Goal: Register for event/course: Sign up to attend an event or enroll in a course

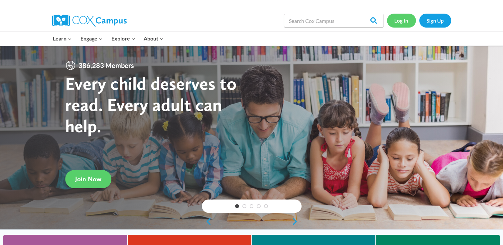
click at [397, 26] on link "Log In" at bounding box center [401, 21] width 29 height 14
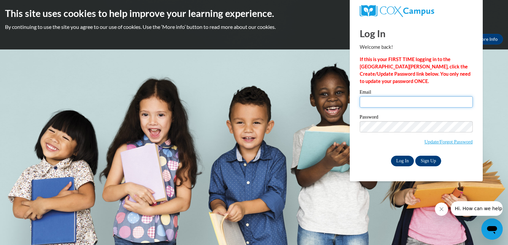
type input "westerbekem@uwplatt.edu"
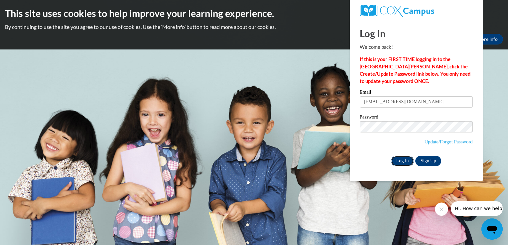
click at [406, 157] on input "Log In" at bounding box center [402, 161] width 23 height 11
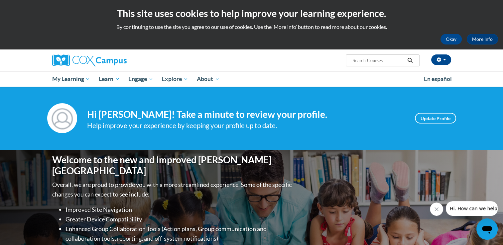
click at [438, 212] on button "Close message from company" at bounding box center [436, 209] width 13 height 13
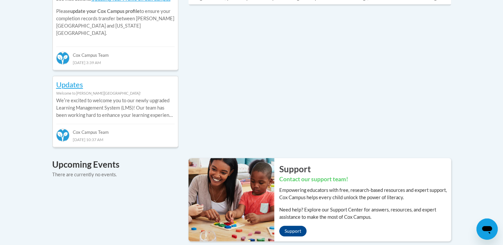
scroll to position [406, 0]
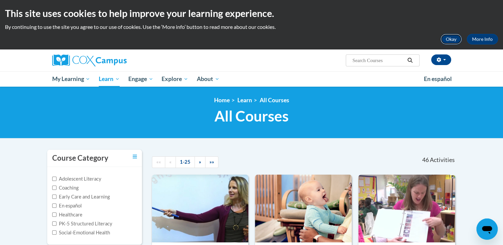
click at [456, 35] on button "Okay" at bounding box center [450, 39] width 21 height 11
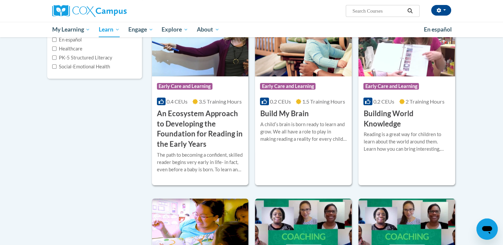
scroll to position [117, 0]
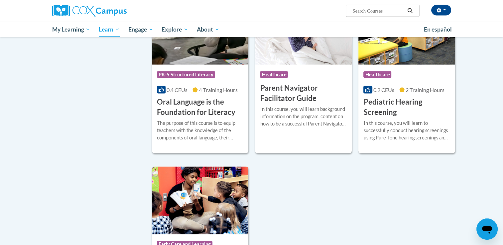
scroll to position [1373, 0]
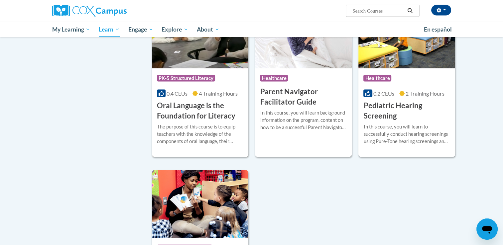
click at [174, 135] on div "The purpose of this course is to equip teachers with the knowledge of the compo…" at bounding box center [200, 134] width 87 height 22
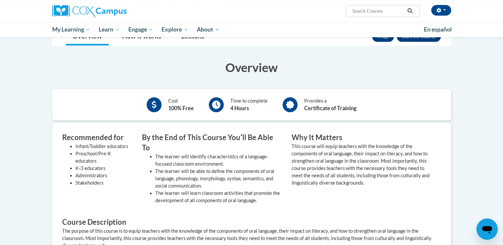
scroll to position [114, 0]
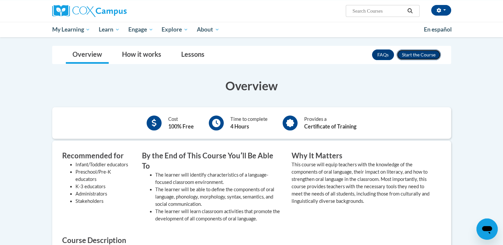
click at [417, 50] on button "Enroll" at bounding box center [418, 55] width 44 height 11
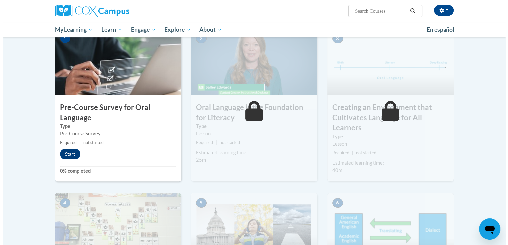
scroll to position [145, 0]
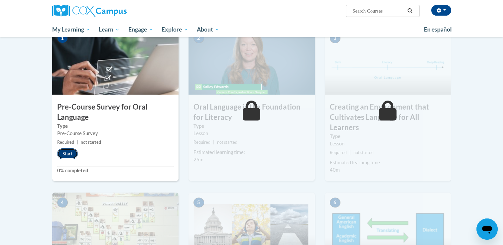
click at [72, 155] on button "Start" at bounding box center [67, 154] width 21 height 11
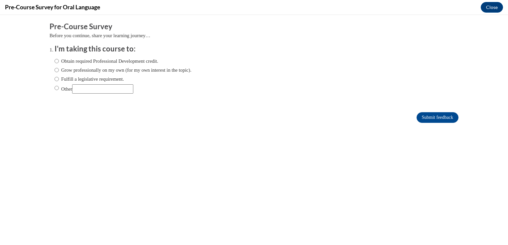
scroll to position [0, 0]
click at [121, 60] on label "Obtain required Professional Development credit." at bounding box center [107, 60] width 104 height 7
click at [59, 60] on input "Obtain required Professional Development credit." at bounding box center [57, 60] width 4 height 7
radio input "true"
click at [419, 116] on input "Submit feedback" at bounding box center [437, 117] width 42 height 11
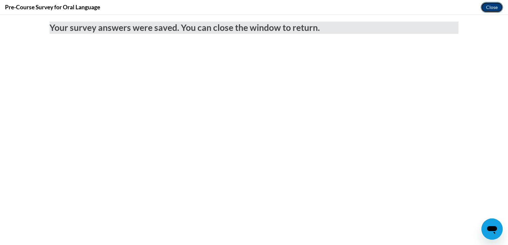
click at [482, 9] on button "Close" at bounding box center [492, 7] width 22 height 11
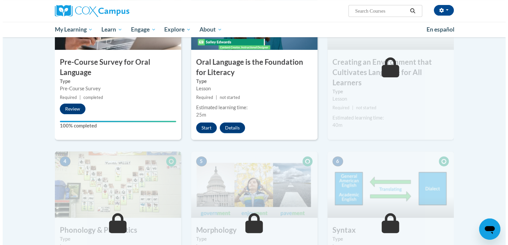
scroll to position [186, 0]
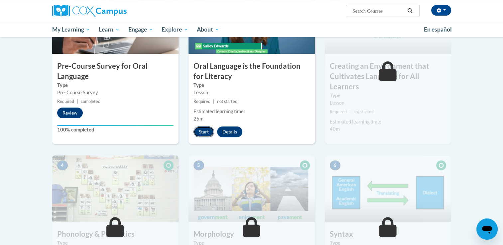
click at [206, 134] on button "Start" at bounding box center [203, 132] width 21 height 11
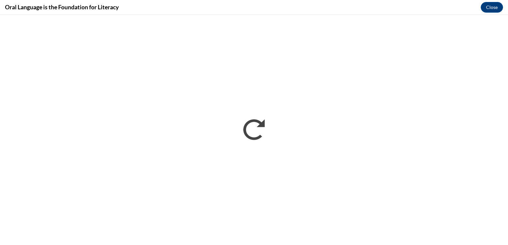
scroll to position [0, 0]
click at [494, 2] on button "Close" at bounding box center [492, 7] width 22 height 11
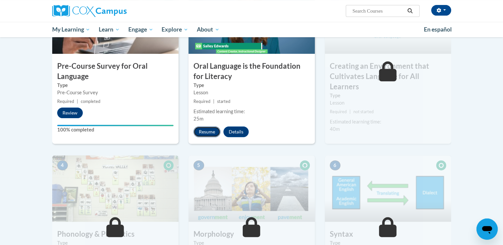
click at [197, 130] on button "Resume" at bounding box center [206, 132] width 27 height 11
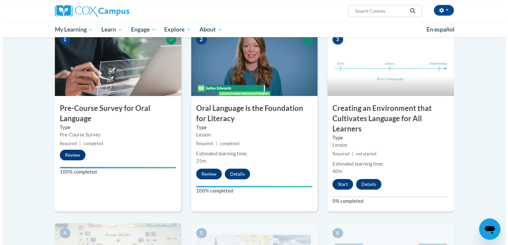
scroll to position [146, 0]
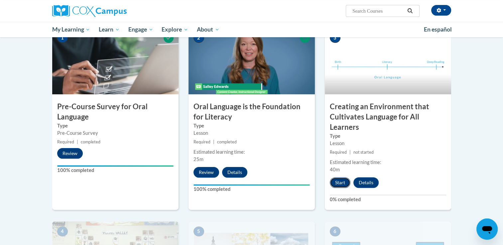
click at [342, 181] on button "Start" at bounding box center [340, 182] width 21 height 11
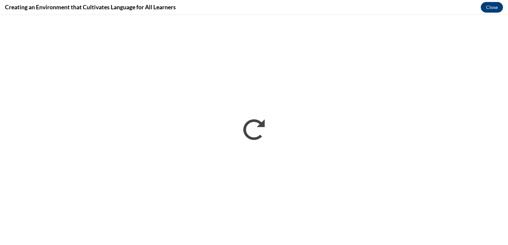
scroll to position [0, 0]
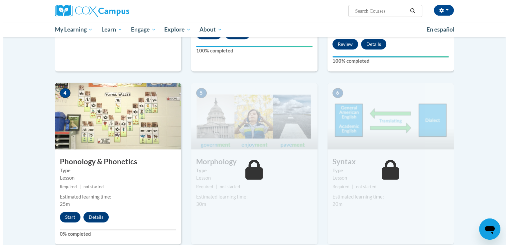
scroll to position [286, 0]
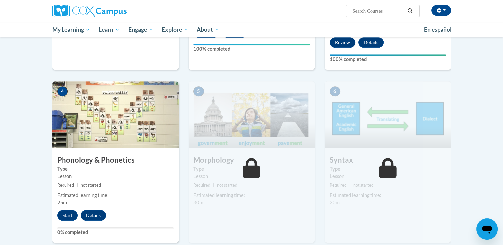
click at [147, 102] on img at bounding box center [115, 114] width 126 height 66
click at [66, 215] on button "Start" at bounding box center [67, 215] width 21 height 11
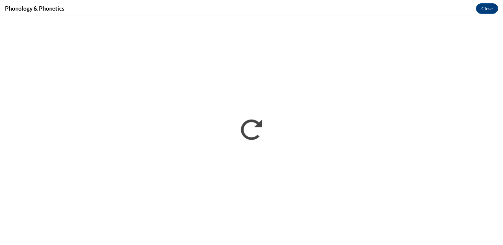
scroll to position [0, 0]
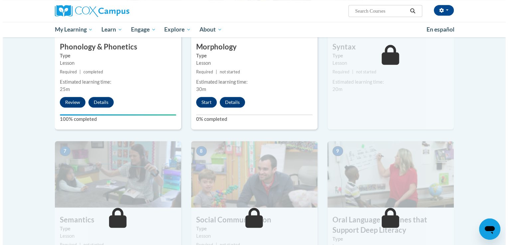
scroll to position [328, 0]
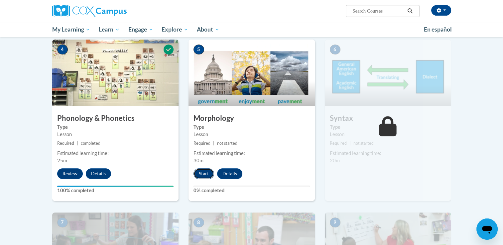
click at [202, 172] on button "Start" at bounding box center [203, 173] width 21 height 11
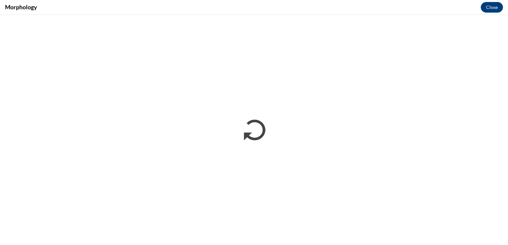
scroll to position [0, 0]
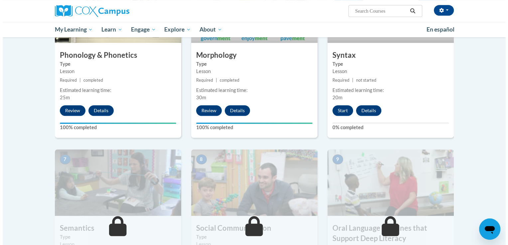
scroll to position [390, 0]
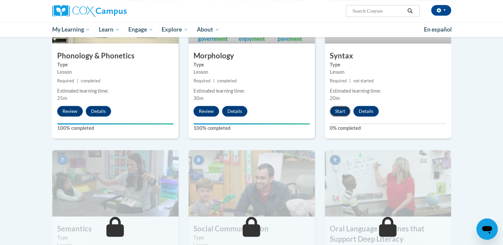
click at [340, 115] on button "Start" at bounding box center [340, 111] width 21 height 11
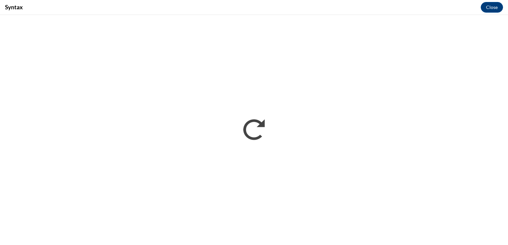
scroll to position [0, 0]
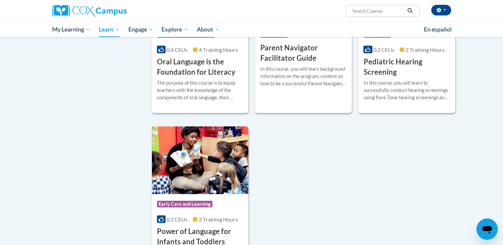
scroll to position [1373, 0]
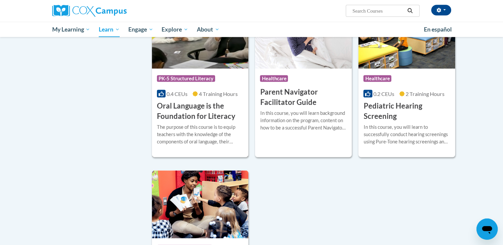
click at [221, 82] on div "Course Category: PK-5 Structured Literacy" at bounding box center [200, 79] width 87 height 15
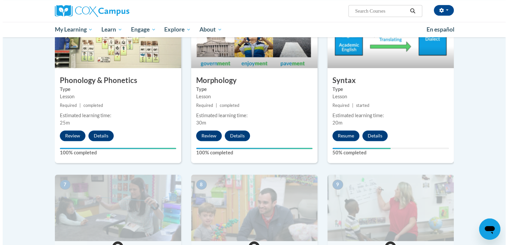
scroll to position [366, 0]
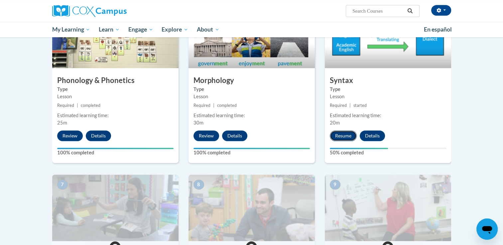
click at [348, 136] on button "Resume" at bounding box center [343, 136] width 27 height 11
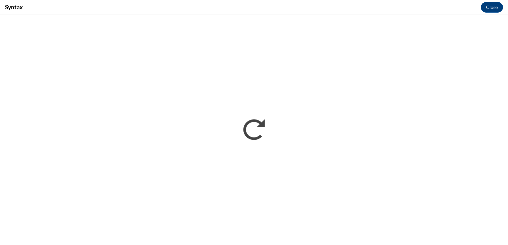
scroll to position [0, 0]
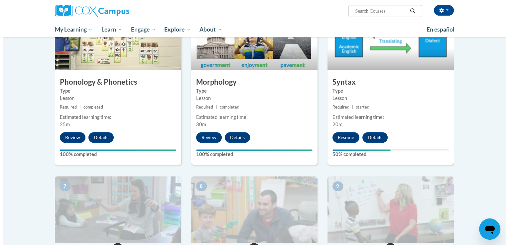
scroll to position [388, 0]
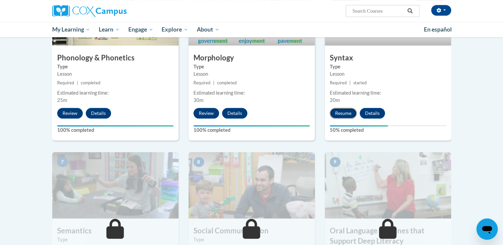
click at [335, 112] on button "Resume" at bounding box center [343, 113] width 27 height 11
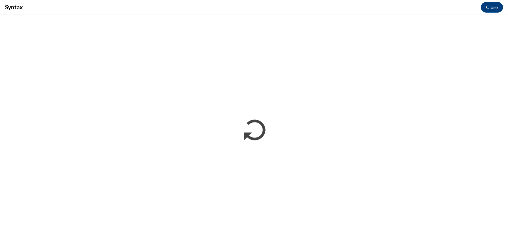
scroll to position [0, 0]
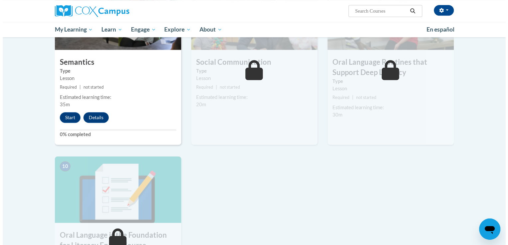
scroll to position [557, 0]
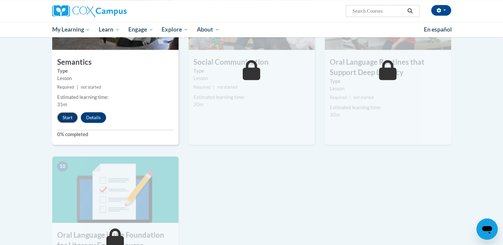
click at [71, 119] on button "Start" at bounding box center [67, 117] width 21 height 11
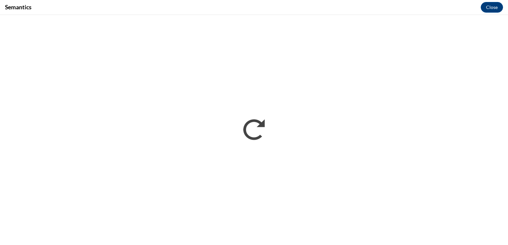
scroll to position [0, 0]
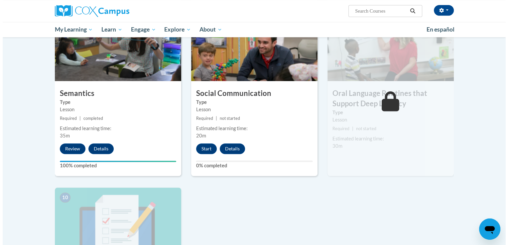
scroll to position [598, 0]
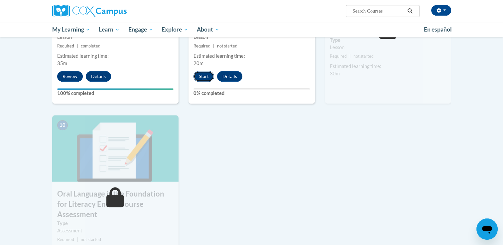
click at [200, 74] on button "Start" at bounding box center [203, 76] width 21 height 11
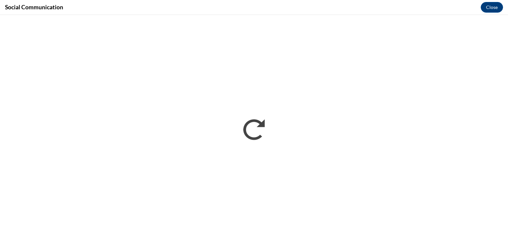
scroll to position [0, 0]
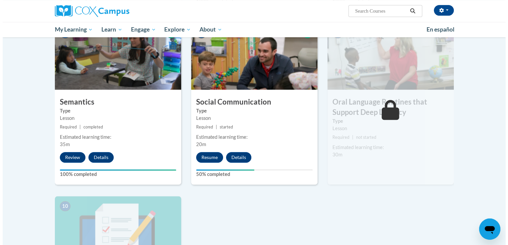
scroll to position [565, 0]
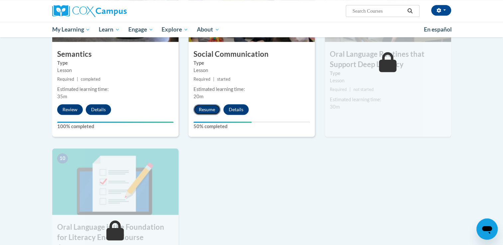
click at [206, 110] on button "Resume" at bounding box center [206, 109] width 27 height 11
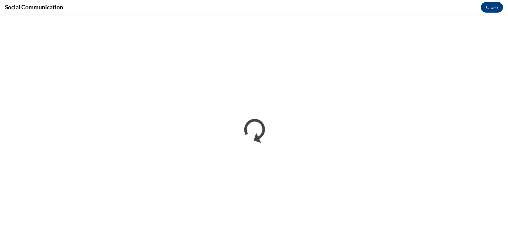
scroll to position [0, 0]
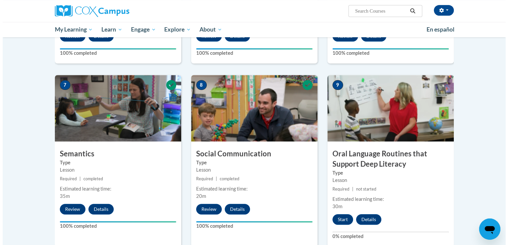
scroll to position [532, 0]
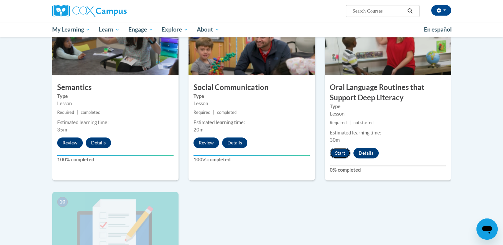
click at [344, 153] on button "Start" at bounding box center [340, 153] width 21 height 11
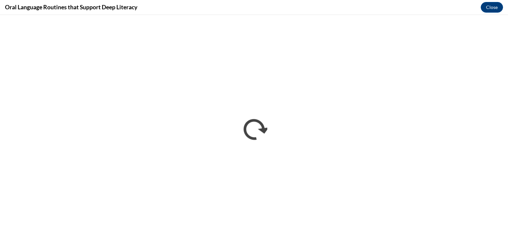
scroll to position [0, 0]
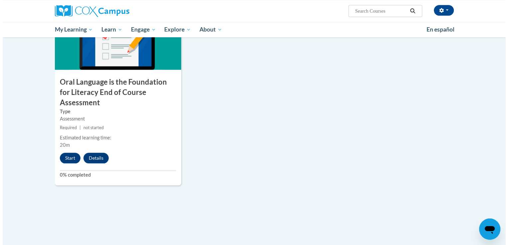
scroll to position [731, 0]
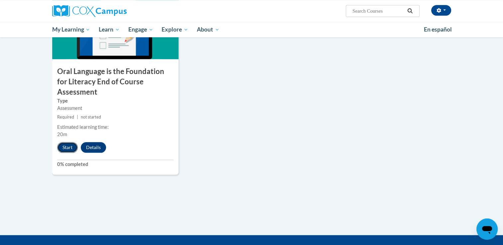
click at [63, 142] on button "Start" at bounding box center [67, 147] width 21 height 11
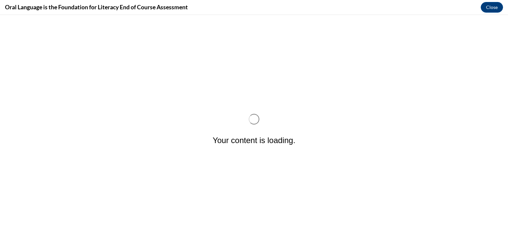
scroll to position [0, 0]
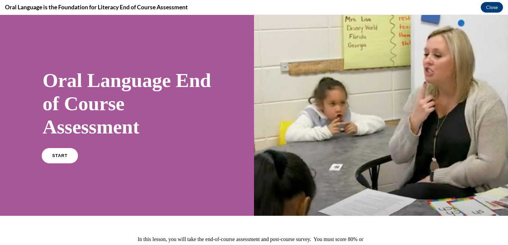
click at [57, 156] on span "START" at bounding box center [59, 156] width 15 height 5
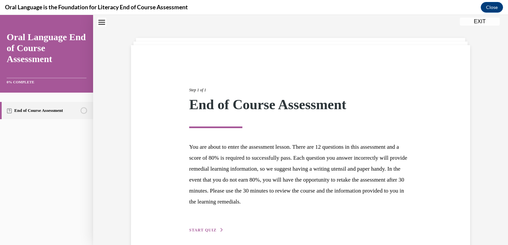
scroll to position [49, 0]
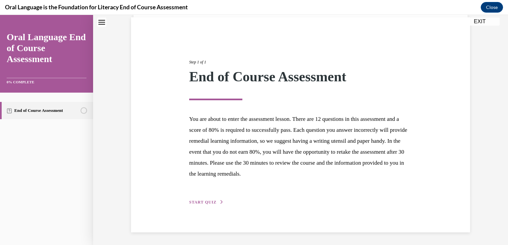
click at [205, 205] on div "Step 1 of 1 End of Course Assessment You are about to enter the assessment less…" at bounding box center [300, 125] width 233 height 162
click at [201, 204] on button "START QUIZ" at bounding box center [206, 202] width 35 height 6
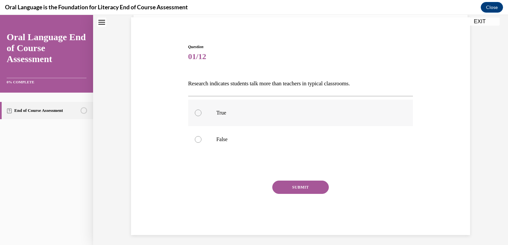
click at [227, 114] on p "True" at bounding box center [306, 113] width 180 height 7
click at [201, 114] on input "True" at bounding box center [198, 113] width 7 height 7
radio input "true"
click at [307, 189] on button "SUBMIT" at bounding box center [300, 187] width 56 height 13
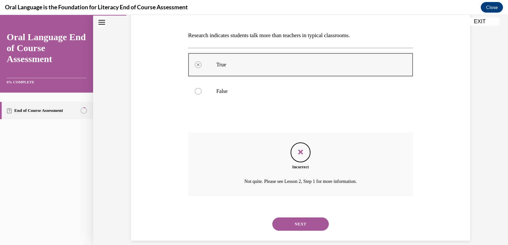
scroll to position [105, 0]
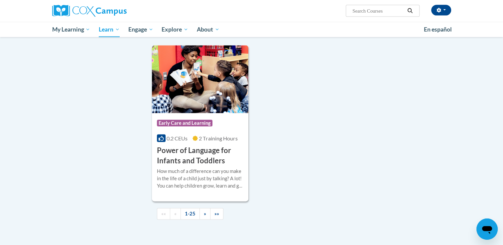
scroll to position [1429, 0]
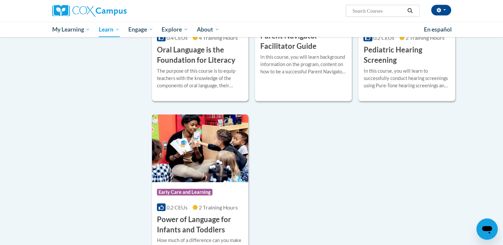
click at [231, 78] on div "The purpose of this course is to equip teachers with the knowledge of the compo…" at bounding box center [200, 78] width 87 height 22
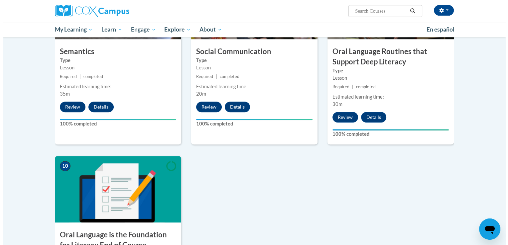
scroll to position [767, 0]
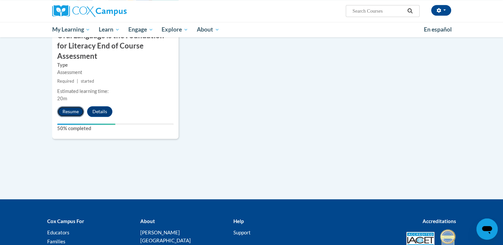
click at [65, 106] on button "Resume" at bounding box center [70, 111] width 27 height 11
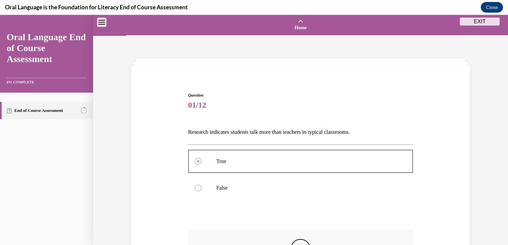
scroll to position [105, 0]
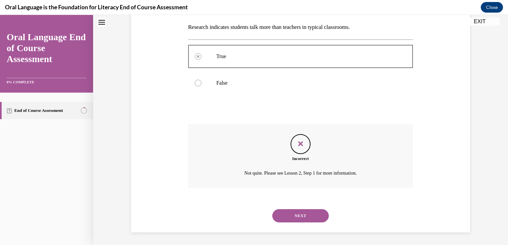
click at [314, 214] on button "NEXT" at bounding box center [300, 215] width 56 height 13
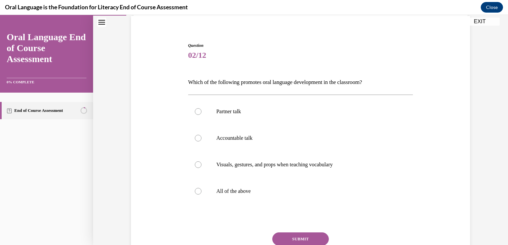
scroll to position [105, 0]
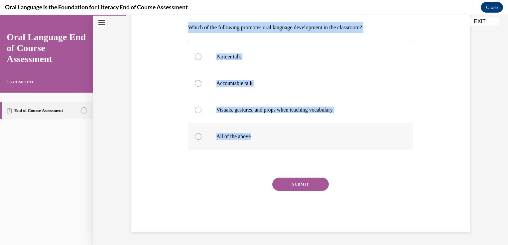
drag, startPoint x: 176, startPoint y: 30, endPoint x: 263, endPoint y: 131, distance: 133.0
click at [263, 131] on div "Question 02/12 Which of the following promotes oral language development in the…" at bounding box center [300, 100] width 342 height 265
copy div "Which of the following promotes oral language development in the classroom?  Pa…"
click at [203, 136] on label "All of the above" at bounding box center [300, 136] width 225 height 27
click at [201, 136] on input "All of the above" at bounding box center [198, 136] width 7 height 7
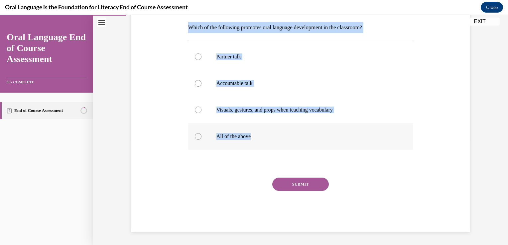
radio input "true"
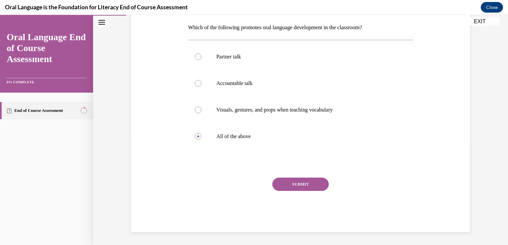
click at [212, 169] on div "Question 02/12 Which of the following promotes oral language development in the…" at bounding box center [300, 110] width 225 height 245
click at [280, 185] on button "SUBMIT" at bounding box center [300, 184] width 56 height 13
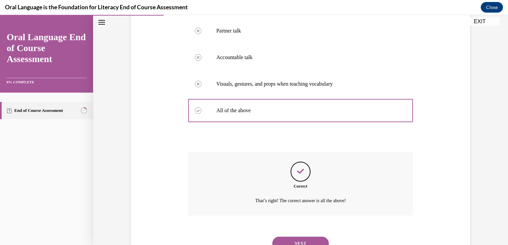
scroll to position [158, 0]
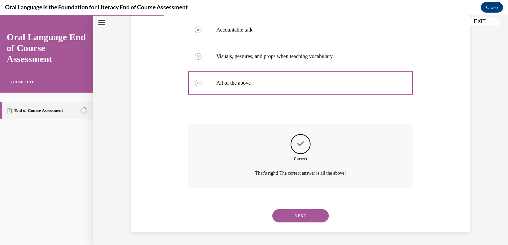
click at [301, 217] on button "NEXT" at bounding box center [300, 215] width 56 height 13
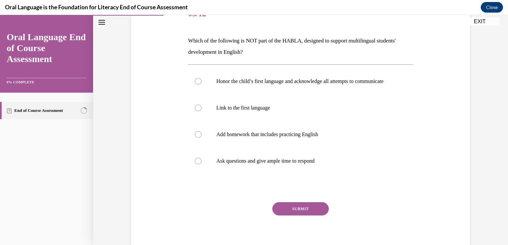
scroll to position [56, 0]
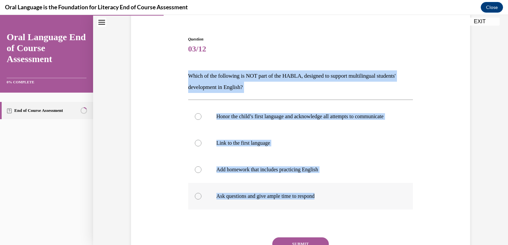
drag, startPoint x: 183, startPoint y: 72, endPoint x: 348, endPoint y: 204, distance: 210.5
click at [348, 204] on div "Question 03/12 Which of the following is NOT part of the HABLA, designed to sup…" at bounding box center [300, 154] width 342 height 276
copy div "Which of the following is NOT part of the HABLA, designed to support multilingu…"
click at [288, 183] on label "Add homework that includes practicing English" at bounding box center [300, 170] width 225 height 27
click at [201, 173] on input "Add homework that includes practicing English" at bounding box center [198, 169] width 7 height 7
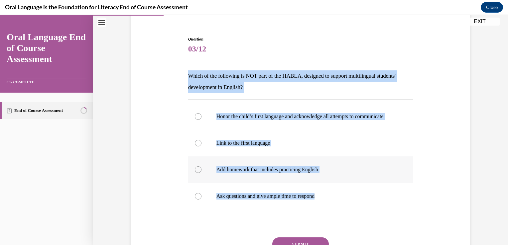
radio input "true"
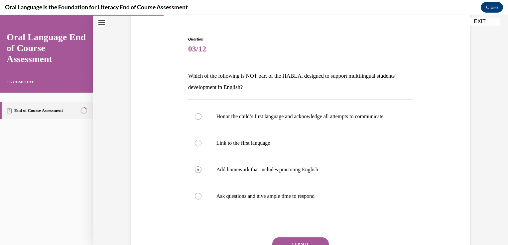
scroll to position [123, 0]
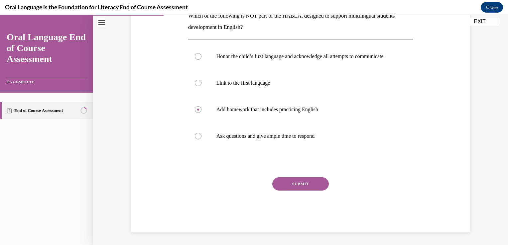
click at [295, 184] on button "SUBMIT" at bounding box center [300, 183] width 56 height 13
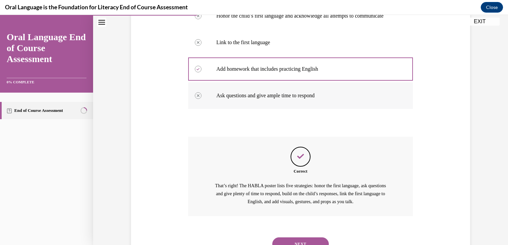
scroll to position [192, 0]
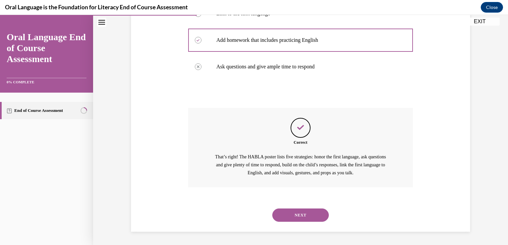
click at [318, 216] on button "NEXT" at bounding box center [300, 215] width 56 height 13
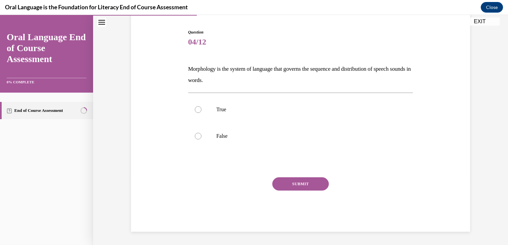
scroll to position [63, 0]
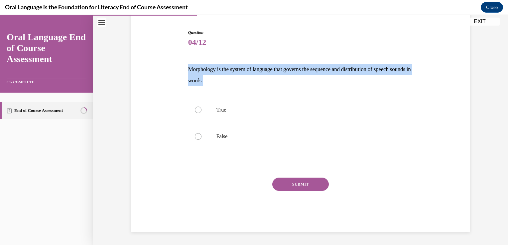
drag, startPoint x: 182, startPoint y: 69, endPoint x: 230, endPoint y: 82, distance: 49.8
click at [230, 82] on div "Question 04/12 Morphology is the system of language that governs the sequence a…" at bounding box center [300, 121] width 342 height 223
copy p "Morphology is the system of language that governs the sequence and distribution…"
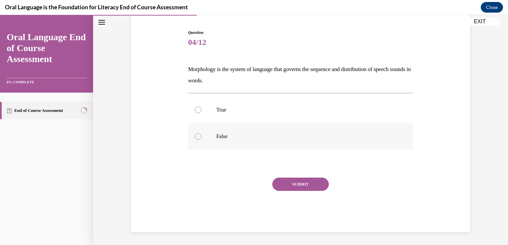
click at [213, 148] on label "False" at bounding box center [300, 136] width 225 height 27
click at [201, 140] on input "False" at bounding box center [198, 136] width 7 height 7
radio input "true"
click at [298, 177] on div "Question 04/12 Morphology is the system of language that governs the sequence a…" at bounding box center [300, 131] width 225 height 203
click at [290, 185] on button "SUBMIT" at bounding box center [300, 184] width 56 height 13
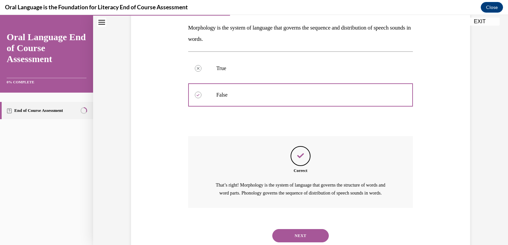
scroll to position [132, 0]
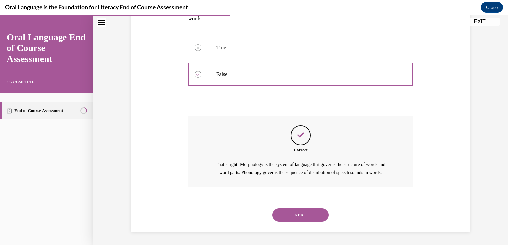
click at [302, 217] on button "NEXT" at bounding box center [300, 215] width 56 height 13
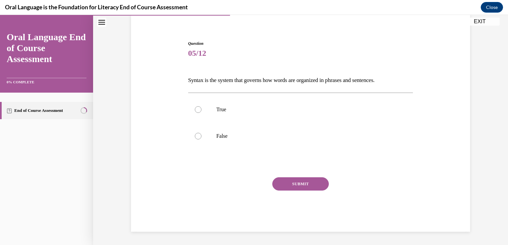
scroll to position [52, 0]
drag, startPoint x: 181, startPoint y: 79, endPoint x: 398, endPoint y: 82, distance: 216.7
click at [398, 82] on div "Question 05/12 Syntax is the system that governs how words are organized in phr…" at bounding box center [300, 126] width 342 height 211
copy p "Syntax is the system that governs how words are organized in phrases and senten…"
click at [424, 90] on div "Question 05/12 Syntax is the system that governs how words are organized in phr…" at bounding box center [300, 126] width 342 height 211
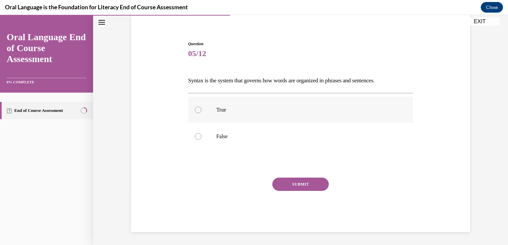
click at [222, 115] on label "True" at bounding box center [300, 110] width 225 height 27
click at [201, 113] on input "True" at bounding box center [198, 110] width 7 height 7
radio input "true"
click at [311, 183] on button "SUBMIT" at bounding box center [300, 184] width 56 height 13
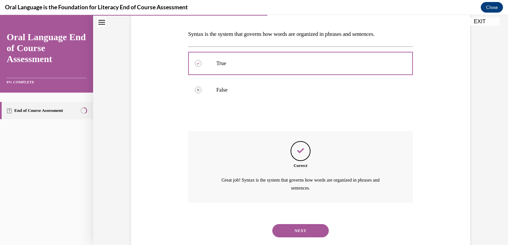
scroll to position [113, 0]
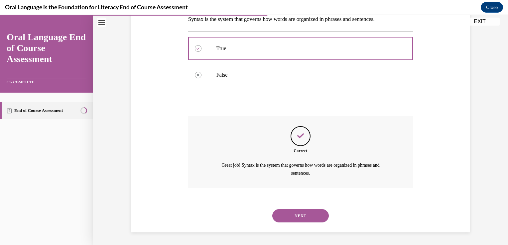
click at [302, 218] on button "NEXT" at bounding box center [300, 215] width 56 height 13
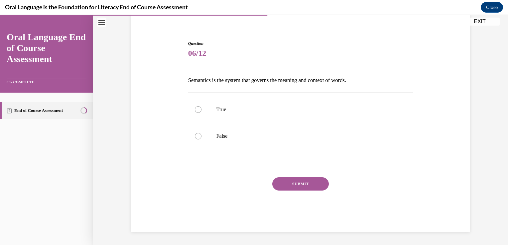
scroll to position [52, 0]
click at [224, 117] on label "True" at bounding box center [300, 110] width 225 height 27
click at [201, 113] on input "True" at bounding box center [198, 110] width 7 height 7
radio input "true"
click at [295, 186] on button "SUBMIT" at bounding box center [300, 184] width 56 height 13
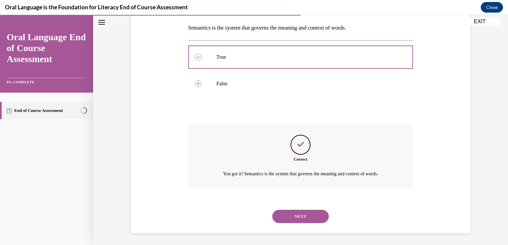
scroll to position [105, 0]
click at [290, 215] on button "NEXT" at bounding box center [300, 215] width 56 height 13
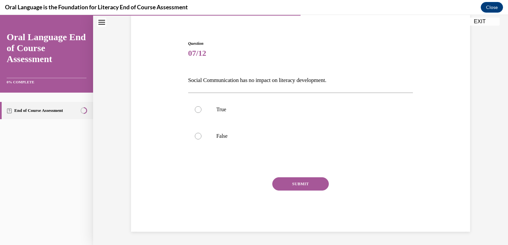
scroll to position [52, 0]
click at [227, 140] on label "False" at bounding box center [300, 136] width 225 height 27
click at [201, 140] on input "False" at bounding box center [198, 136] width 7 height 7
radio input "true"
click at [303, 185] on button "SUBMIT" at bounding box center [300, 184] width 56 height 13
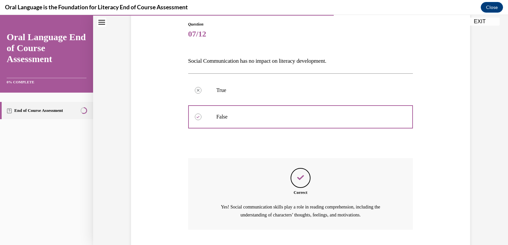
scroll to position [113, 0]
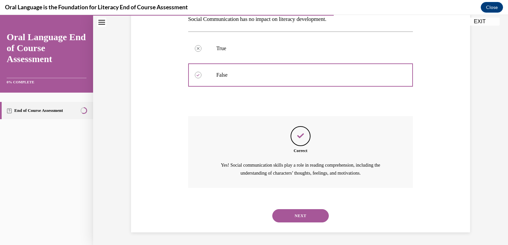
click at [291, 222] on button "NEXT" at bounding box center [300, 215] width 56 height 13
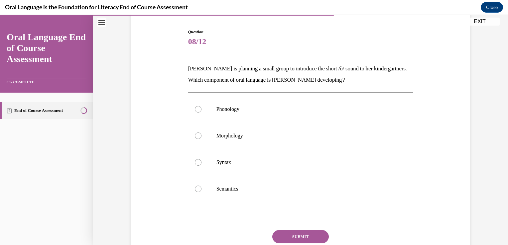
scroll to position [66, 0]
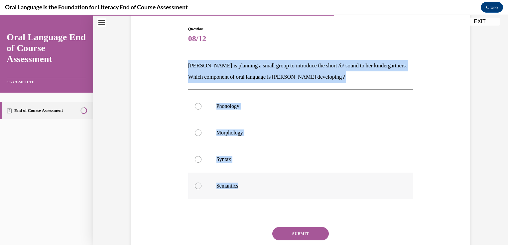
drag, startPoint x: 184, startPoint y: 63, endPoint x: 268, endPoint y: 187, distance: 149.8
click at [268, 187] on div "Question 08/12 Mrs. Coleman is planning a small group to introduce the short /ŏ…" at bounding box center [300, 149] width 228 height 266
copy div "Mrs. Coleman is planning a small group to introduce the short /ŏ/ sound to her …"
click at [300, 103] on p "Phonology" at bounding box center [306, 106] width 180 height 7
click at [201, 103] on input "Phonology" at bounding box center [198, 106] width 7 height 7
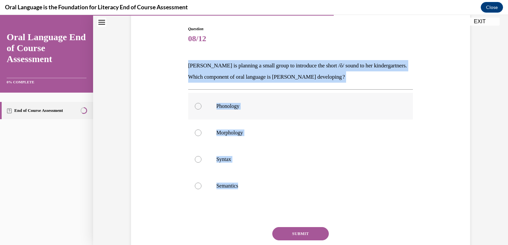
radio input "true"
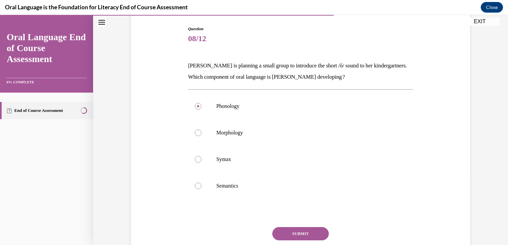
click at [297, 236] on button "SUBMIT" at bounding box center [300, 233] width 56 height 13
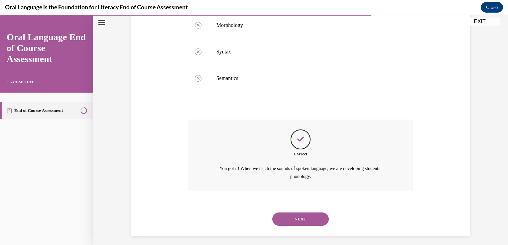
scroll to position [178, 0]
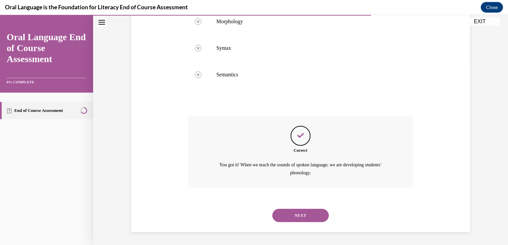
click at [318, 218] on button "NEXT" at bounding box center [300, 215] width 56 height 13
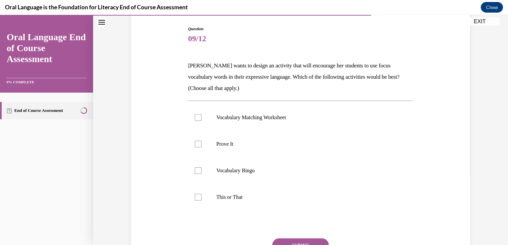
scroll to position [100, 0]
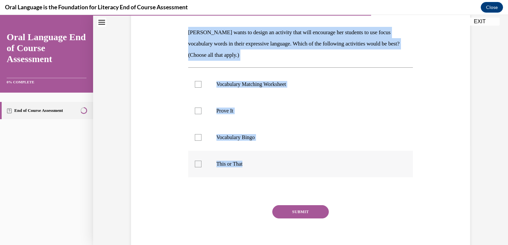
drag, startPoint x: 185, startPoint y: 32, endPoint x: 297, endPoint y: 163, distance: 173.0
click at [297, 163] on div "Question 09/12 Mrs. Butler wants to design an activity that will encourage her …" at bounding box center [300, 121] width 228 height 277
copy div "Mrs. Butler wants to design an activity that will encourage her students to use…"
click at [278, 110] on p "Prove It" at bounding box center [306, 111] width 180 height 7
click at [201, 110] on input "Prove It" at bounding box center [198, 111] width 7 height 7
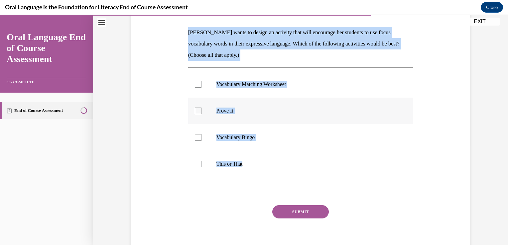
checkbox input "true"
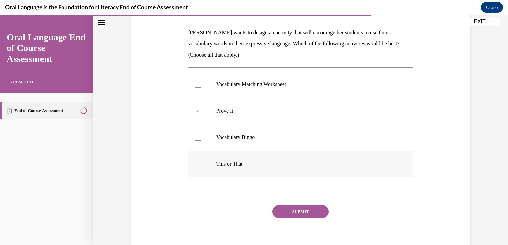
click at [276, 160] on label "This or That" at bounding box center [300, 164] width 225 height 27
click at [201, 161] on input "This or That" at bounding box center [198, 164] width 7 height 7
checkbox input "true"
click at [319, 213] on button "SUBMIT" at bounding box center [300, 211] width 56 height 13
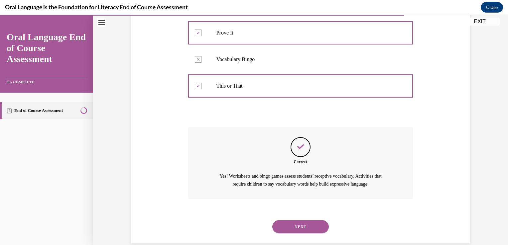
scroll to position [189, 0]
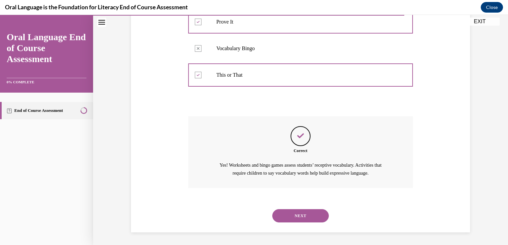
click at [290, 211] on button "NEXT" at bounding box center [300, 215] width 56 height 13
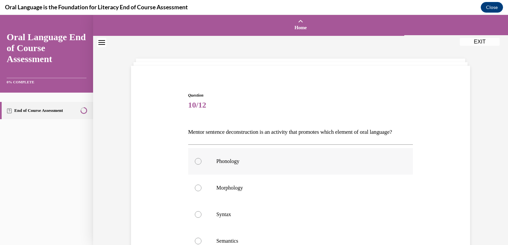
scroll to position [66, 0]
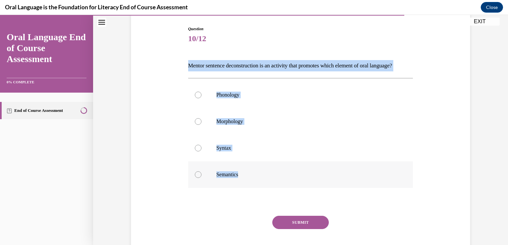
drag, startPoint x: 181, startPoint y: 64, endPoint x: 274, endPoint y: 193, distance: 159.1
click at [274, 193] on div "Question 10/12 Mentor sentence deconstruction is an activity that promotes whic…" at bounding box center [300, 138] width 342 height 265
copy div "Mentor sentence deconstruction is an activity that promotes which element of or…"
click at [259, 155] on label "Syntax" at bounding box center [300, 148] width 225 height 27
click at [201, 152] on input "Syntax" at bounding box center [198, 148] width 7 height 7
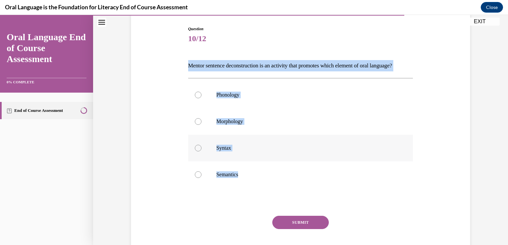
radio input "true"
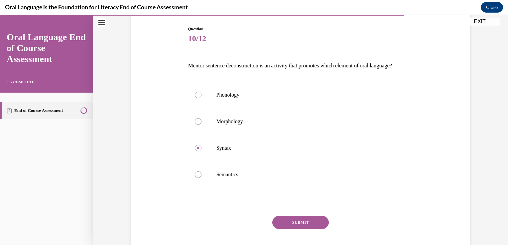
click at [291, 229] on button "SUBMIT" at bounding box center [300, 222] width 56 height 13
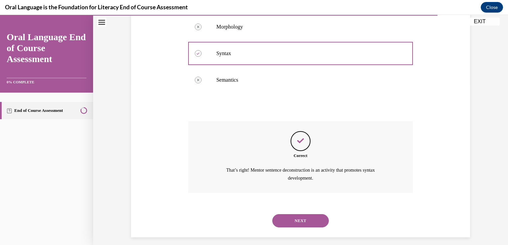
scroll to position [178, 0]
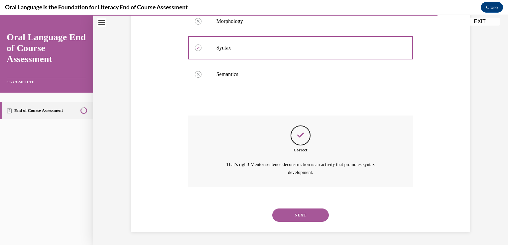
click at [288, 214] on button "NEXT" at bounding box center [300, 215] width 56 height 13
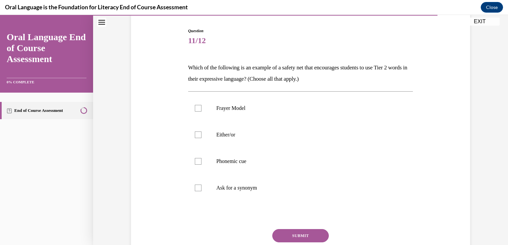
scroll to position [66, 0]
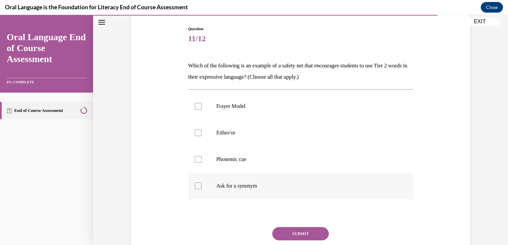
drag, startPoint x: 188, startPoint y: 64, endPoint x: 285, endPoint y: 188, distance: 157.7
click at [285, 188] on div "Question 11/12 Which of the following is an example of a safety net that encour…" at bounding box center [300, 154] width 225 height 256
drag, startPoint x: 146, startPoint y: 55, endPoint x: 140, endPoint y: 48, distance: 9.9
click at [146, 54] on div "Question 11/12 Which of the following is an example of a safety net that encour…" at bounding box center [300, 144] width 342 height 276
click at [299, 107] on p "Frayer Model" at bounding box center [306, 106] width 180 height 7
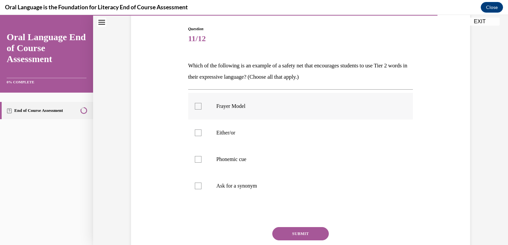
click at [201, 107] on input "Frayer Model" at bounding box center [198, 106] width 7 height 7
checkbox input "true"
click at [297, 183] on p "Ask for a synonym" at bounding box center [306, 186] width 180 height 7
click at [201, 183] on input "Ask for a synonym" at bounding box center [198, 186] width 7 height 7
checkbox input "true"
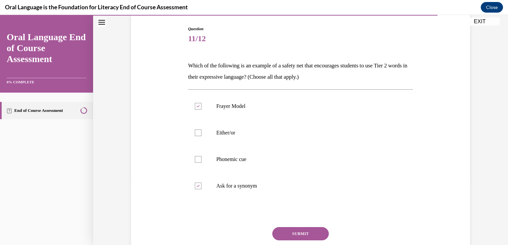
click at [290, 231] on button "SUBMIT" at bounding box center [300, 233] width 56 height 13
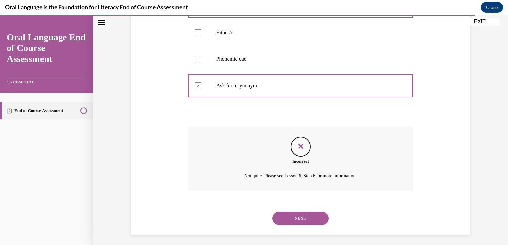
scroll to position [170, 0]
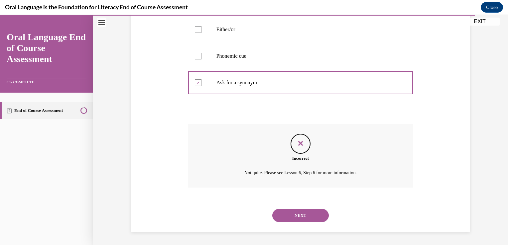
click at [292, 217] on button "NEXT" at bounding box center [300, 215] width 56 height 13
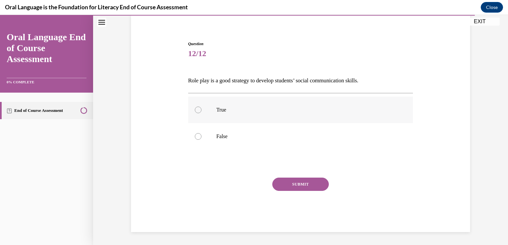
click at [265, 117] on label "True" at bounding box center [300, 110] width 225 height 27
click at [201, 113] on input "True" at bounding box center [198, 110] width 7 height 7
radio input "true"
click at [300, 185] on button "SUBMIT" at bounding box center [300, 184] width 56 height 13
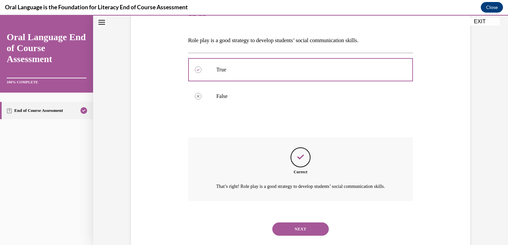
scroll to position [113, 0]
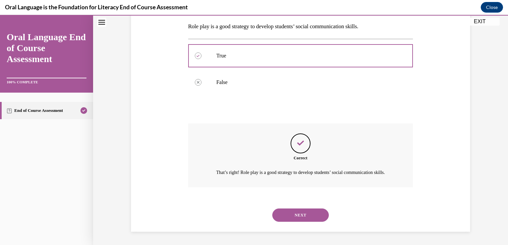
click at [286, 215] on button "NEXT" at bounding box center [300, 215] width 56 height 13
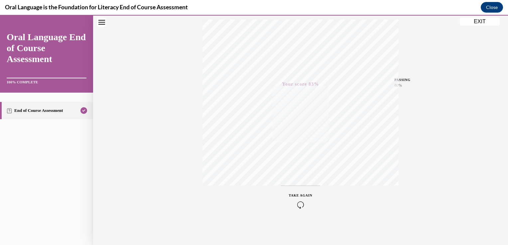
scroll to position [0, 0]
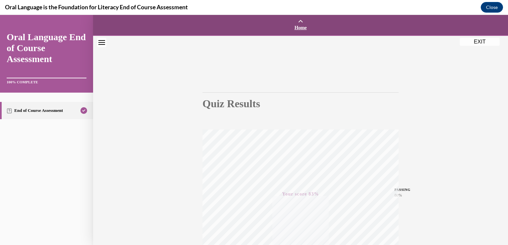
click at [296, 25] on span "Home" at bounding box center [300, 28] width 411 height 6
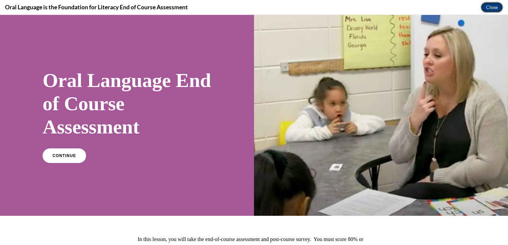
click at [498, 6] on button "Close" at bounding box center [492, 7] width 22 height 11
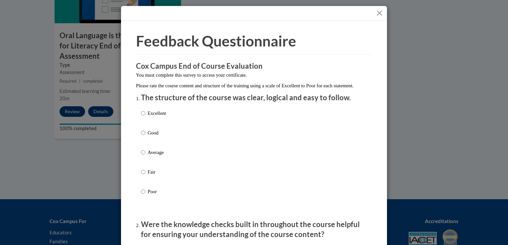
click at [167, 120] on div "Excellent Good Average Fair Poor" at bounding box center [254, 160] width 226 height 108
click at [155, 117] on p "Excellent" at bounding box center [157, 113] width 18 height 7
click at [145, 117] on input "Excellent" at bounding box center [143, 113] width 4 height 7
radio input "true"
click at [381, 17] on div at bounding box center [254, 13] width 266 height 15
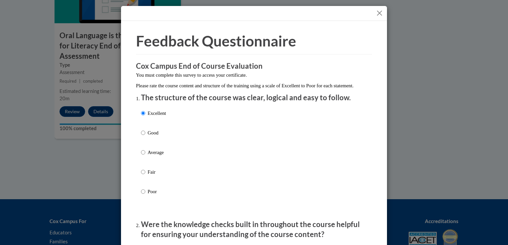
click at [383, 6] on div at bounding box center [254, 13] width 266 height 15
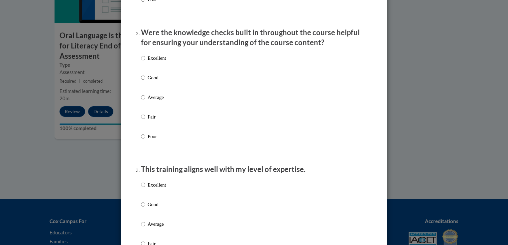
scroll to position [199, 0]
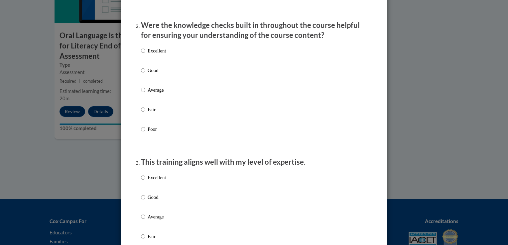
click at [157, 74] on p "Good" at bounding box center [157, 70] width 18 height 7
click at [145, 74] on input "Good" at bounding box center [143, 70] width 4 height 7
radio input "true"
click at [165, 62] on div "Excellent Good Average Fair Poor" at bounding box center [254, 98] width 226 height 108
click at [156, 55] on p "Excellent" at bounding box center [157, 50] width 18 height 7
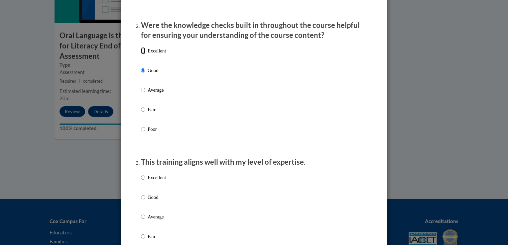
click at [145, 55] on input "Excellent" at bounding box center [143, 50] width 4 height 7
radio input "true"
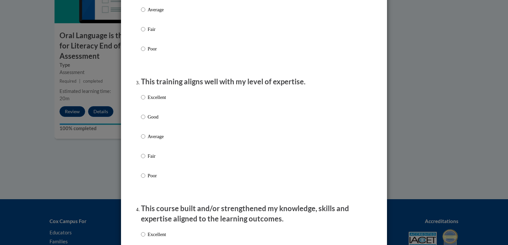
scroll to position [299, 0]
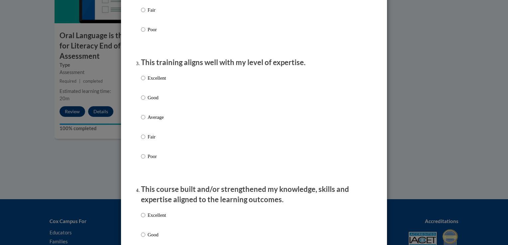
click at [154, 82] on p "Excellent" at bounding box center [157, 77] width 18 height 7
click at [145, 82] on input "Excellent" at bounding box center [143, 77] width 4 height 7
radio input "true"
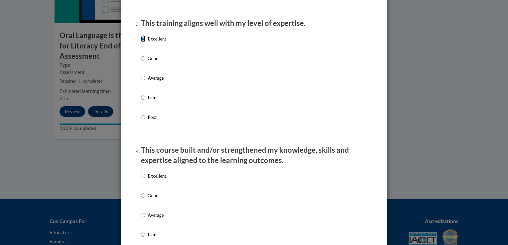
scroll to position [399, 0]
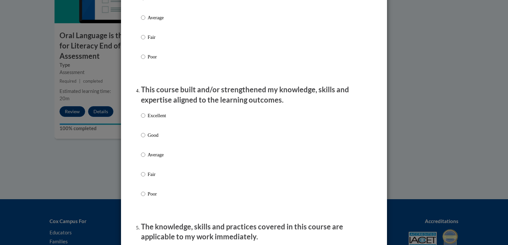
click at [148, 139] on p "Good" at bounding box center [157, 135] width 18 height 7
click at [145, 139] on input "Good" at bounding box center [143, 135] width 4 height 7
radio input "true"
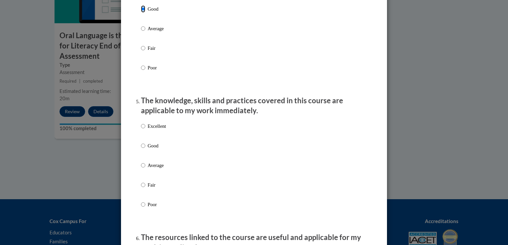
scroll to position [532, 0]
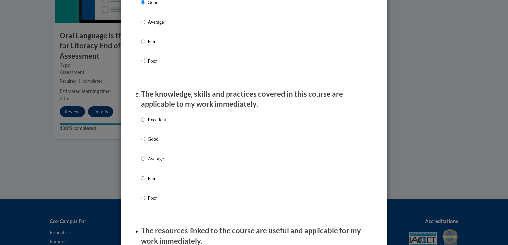
click at [145, 153] on label "Good" at bounding box center [153, 145] width 25 height 18
click at [145, 143] on input "Good" at bounding box center [143, 139] width 4 height 7
radio input "true"
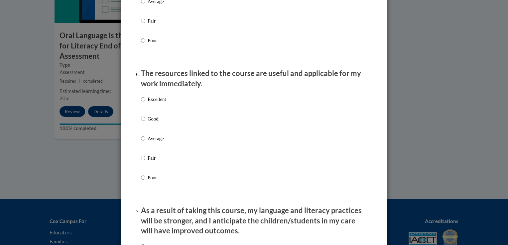
scroll to position [698, 0]
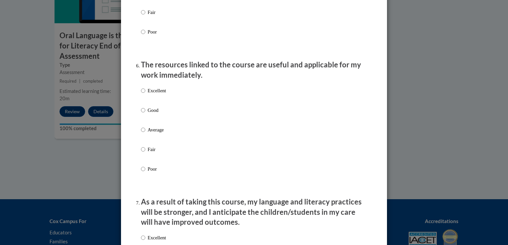
click at [152, 114] on p "Good" at bounding box center [157, 110] width 18 height 7
click at [145, 114] on input "Good" at bounding box center [143, 110] width 4 height 7
radio input "true"
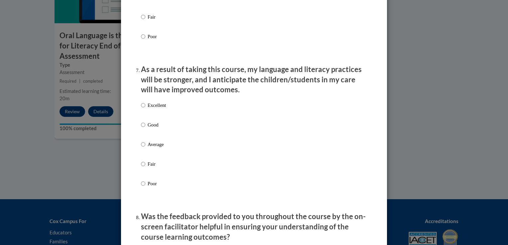
scroll to position [831, 0]
click at [150, 128] on p "Good" at bounding box center [157, 124] width 18 height 7
click at [145, 128] on input "Good" at bounding box center [143, 124] width 4 height 7
radio input "true"
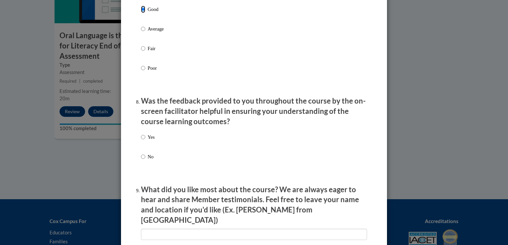
scroll to position [964, 0]
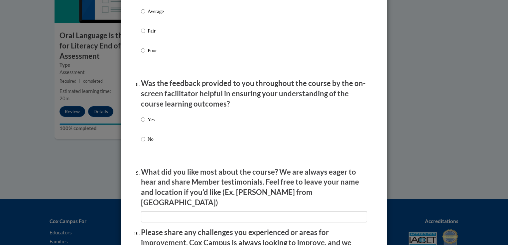
click at [148, 123] on p "Yes" at bounding box center [151, 119] width 7 height 7
click at [145, 123] on input "Yes" at bounding box center [143, 119] width 4 height 7
radio input "true"
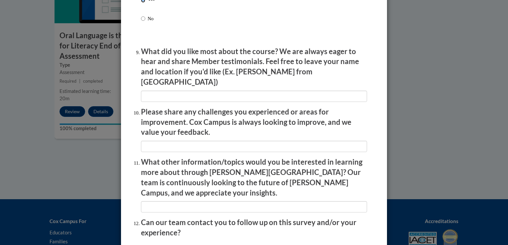
scroll to position [1097, 0]
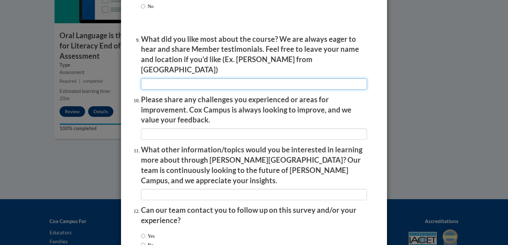
click at [210, 82] on input "textbox" at bounding box center [254, 83] width 226 height 11
type input "I really liked to organization and how it was split up into sections"
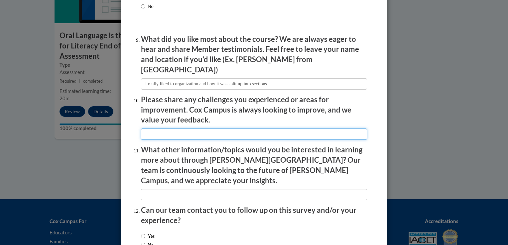
click at [261, 130] on input "textbox" at bounding box center [254, 134] width 226 height 11
type input "I"
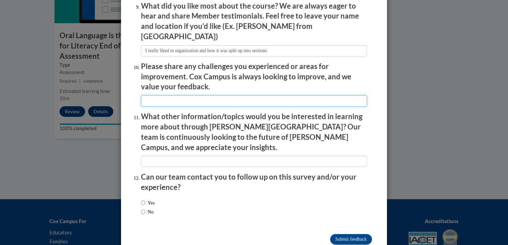
scroll to position [1139, 0]
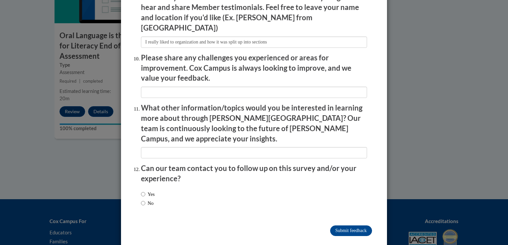
click at [146, 200] on label "No" at bounding box center [147, 203] width 13 height 7
click at [145, 200] on input "No" at bounding box center [143, 203] width 4 height 7
radio input "true"
click at [349, 226] on input "Submit feedback" at bounding box center [351, 231] width 42 height 11
